Goal: Task Accomplishment & Management: Manage account settings

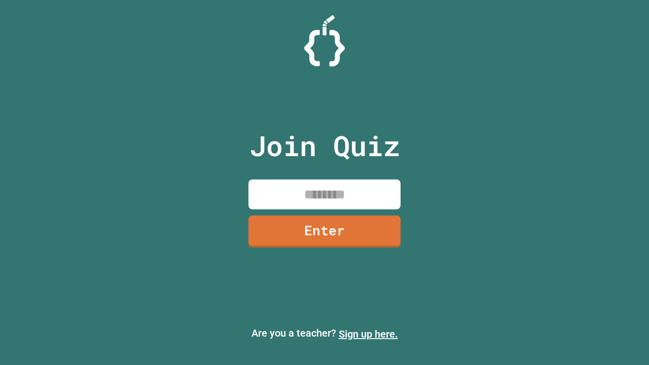
click at [368, 334] on link "Sign up here." at bounding box center [368, 334] width 59 height 12
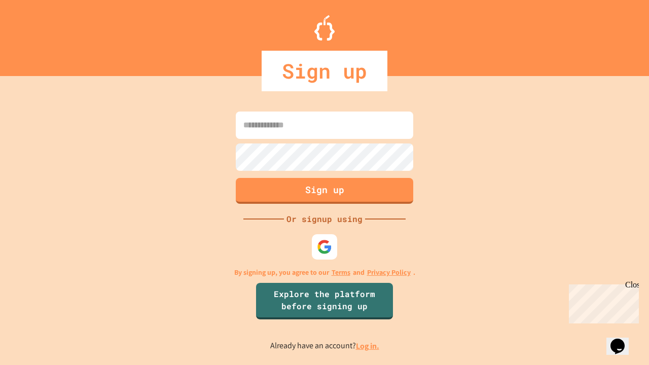
click at [368, 346] on link "Log in." at bounding box center [367, 346] width 23 height 11
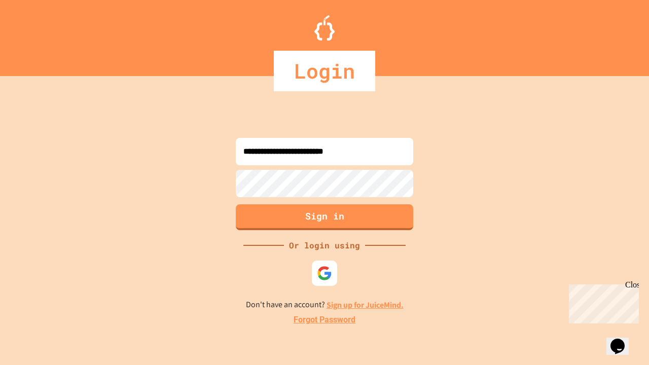
type input "**********"
